Goal: Information Seeking & Learning: Find specific fact

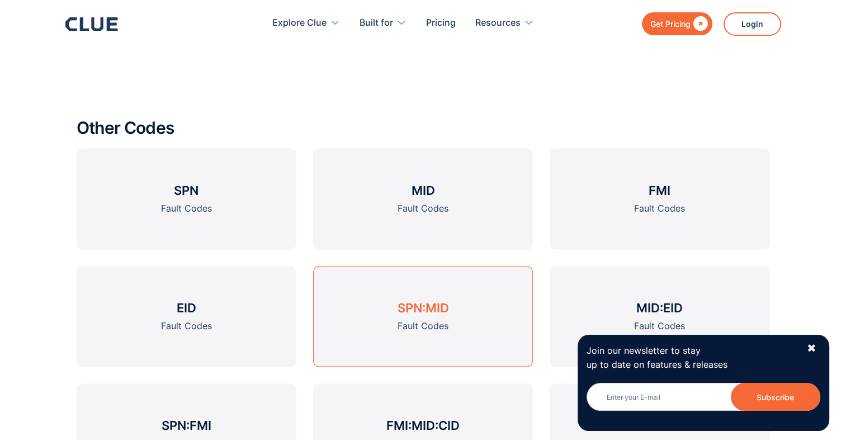
scroll to position [1342, 0]
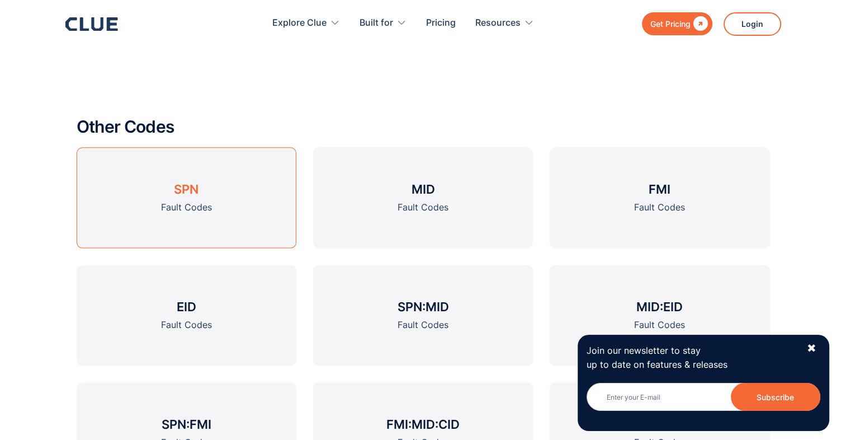
click at [195, 202] on div "Fault Codes" at bounding box center [186, 207] width 51 height 14
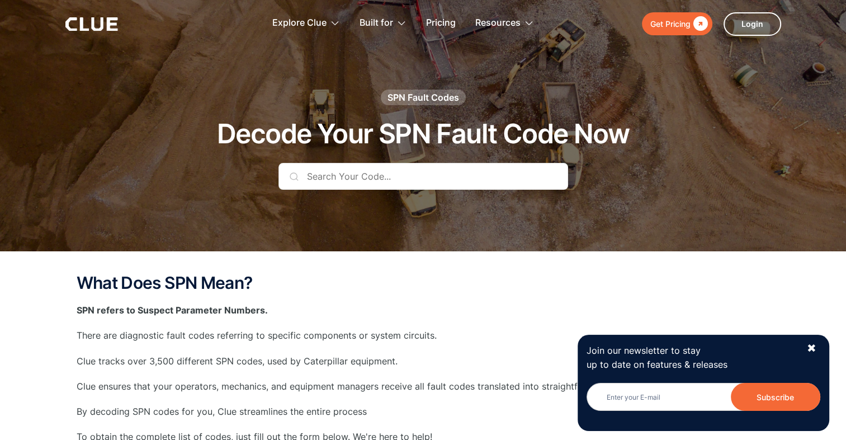
click at [308, 173] on input "text" at bounding box center [423, 176] width 290 height 27
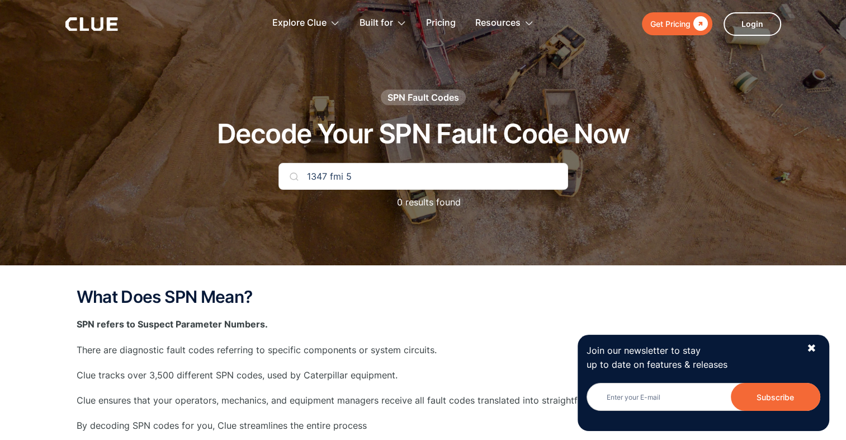
click at [292, 177] on img at bounding box center [294, 176] width 9 height 9
click at [366, 176] on input "1347 fmi 5" at bounding box center [423, 176] width 290 height 27
click at [300, 173] on input "1347 fmi 5" at bounding box center [423, 176] width 290 height 27
type input "spn 1347 fmi 5"
